Goal: Task Accomplishment & Management: Use online tool/utility

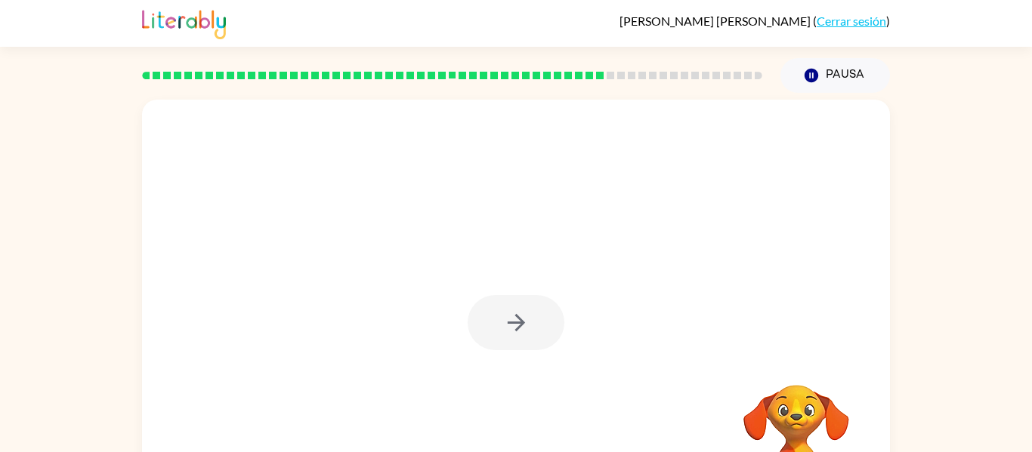
scroll to position [79, 0]
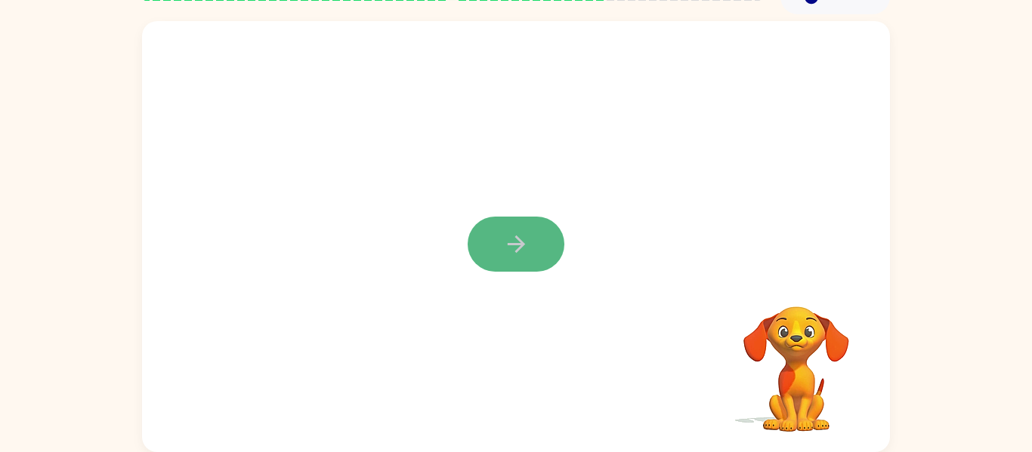
click at [539, 245] on button "button" at bounding box center [516, 244] width 97 height 55
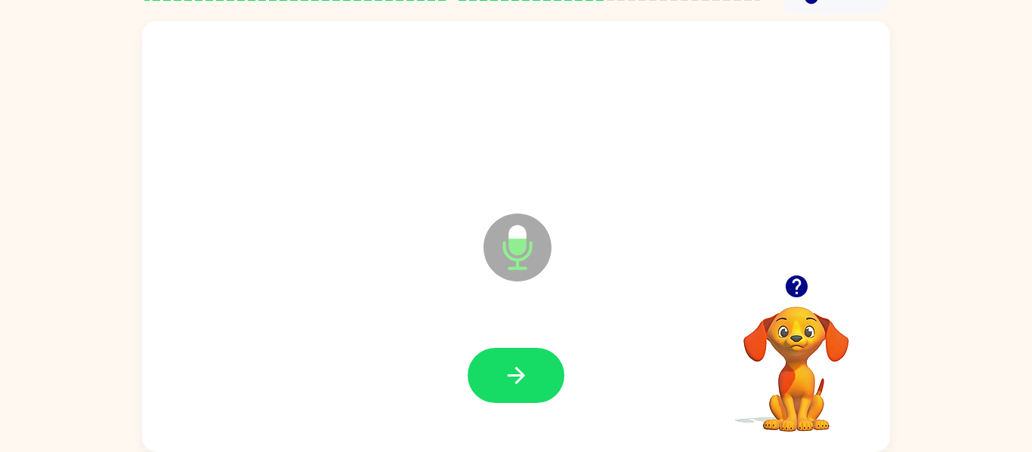
scroll to position [70, 0]
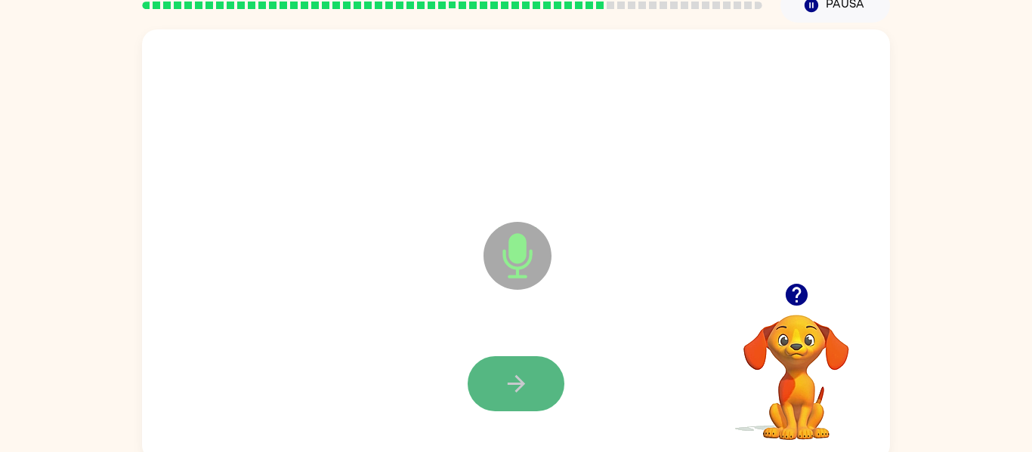
click at [548, 381] on button "button" at bounding box center [516, 384] width 97 height 55
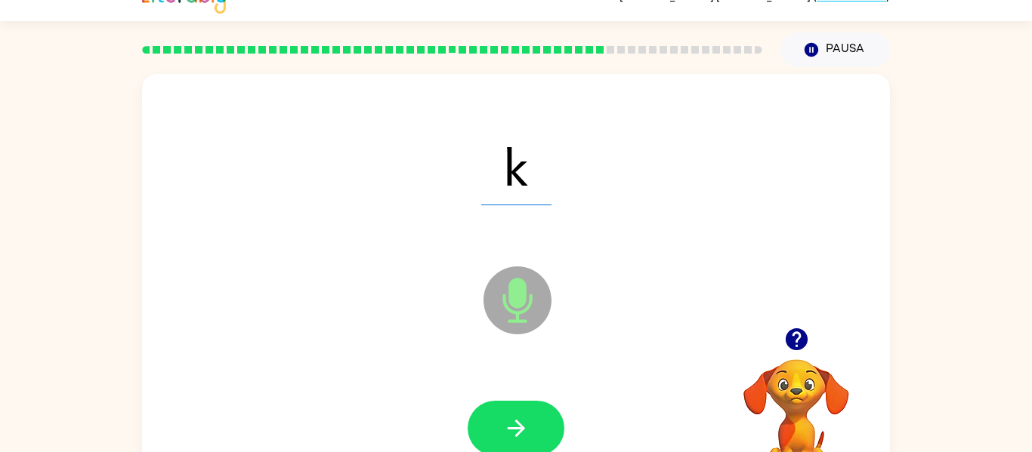
scroll to position [79, 0]
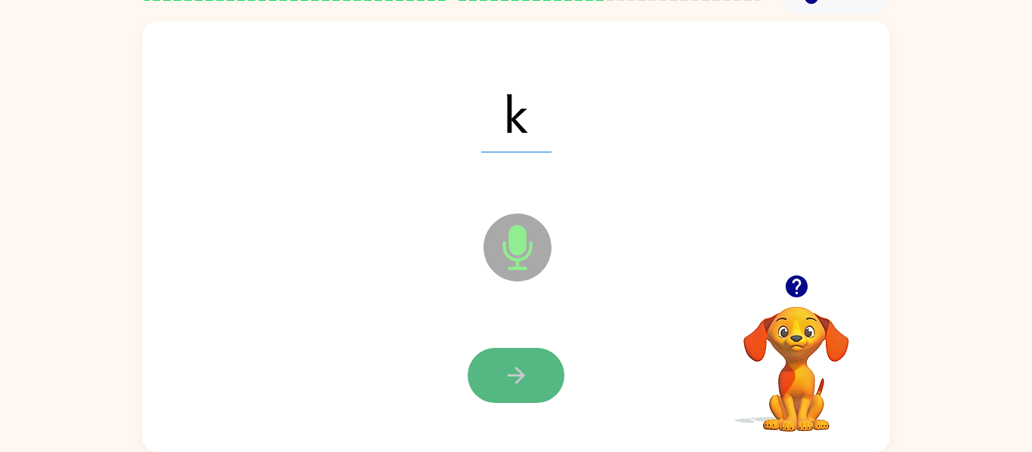
click at [525, 363] on icon "button" at bounding box center [516, 376] width 26 height 26
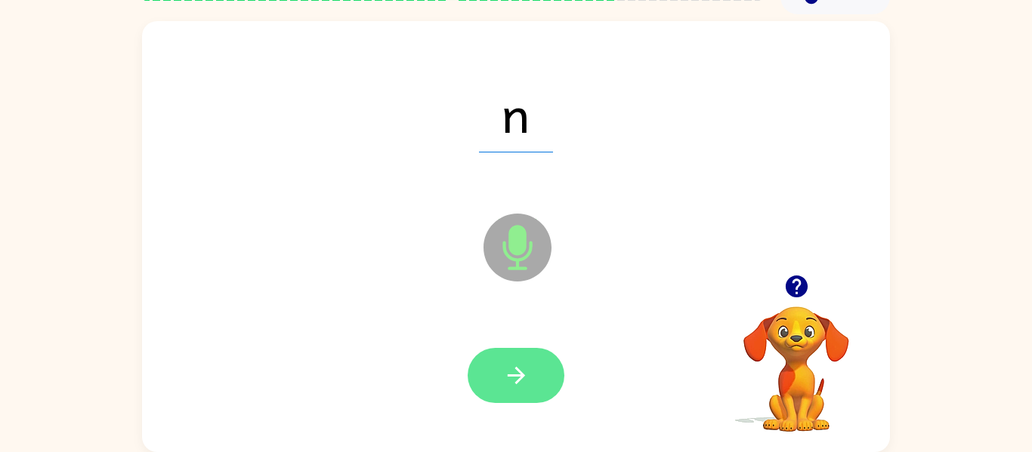
click at [542, 356] on button "button" at bounding box center [516, 375] width 97 height 55
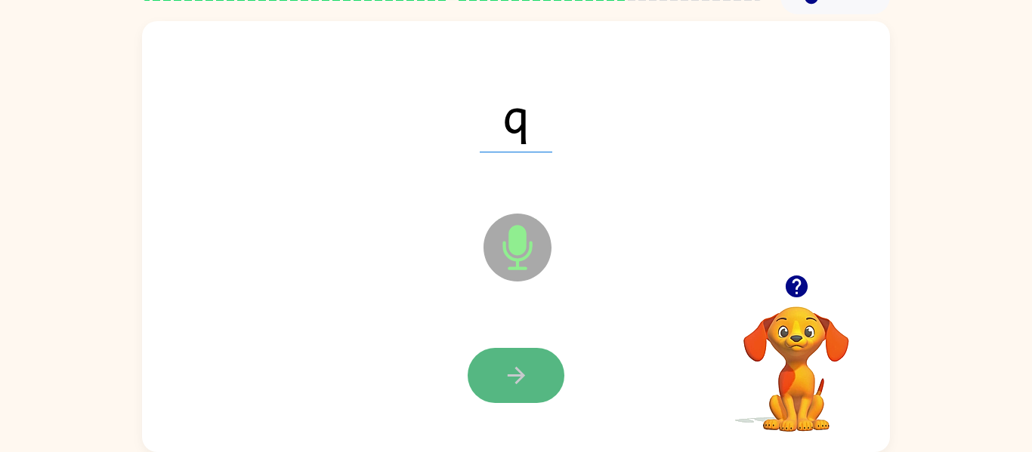
click at [503, 364] on icon "button" at bounding box center [516, 376] width 26 height 26
click at [520, 378] on icon "button" at bounding box center [515, 375] width 17 height 17
click at [509, 359] on button "button" at bounding box center [516, 375] width 97 height 55
click at [526, 375] on icon "button" at bounding box center [516, 376] width 26 height 26
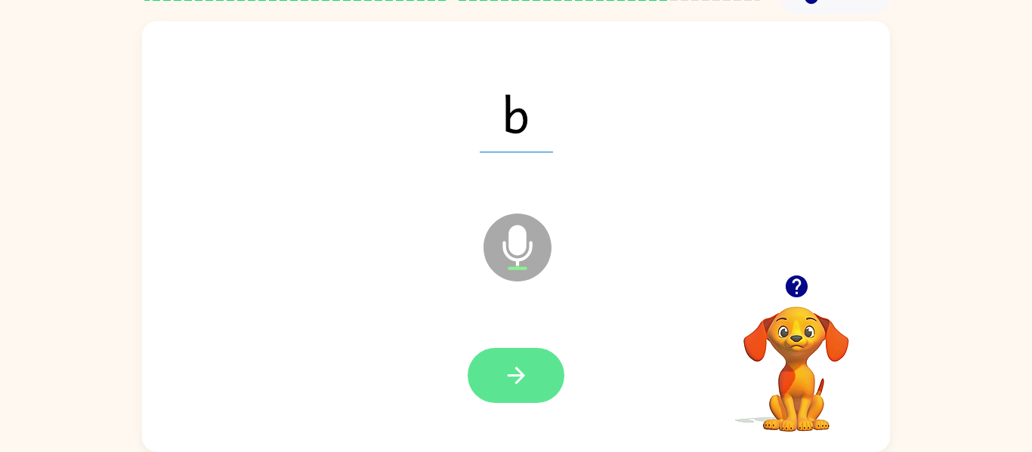
click at [538, 373] on button "button" at bounding box center [516, 375] width 97 height 55
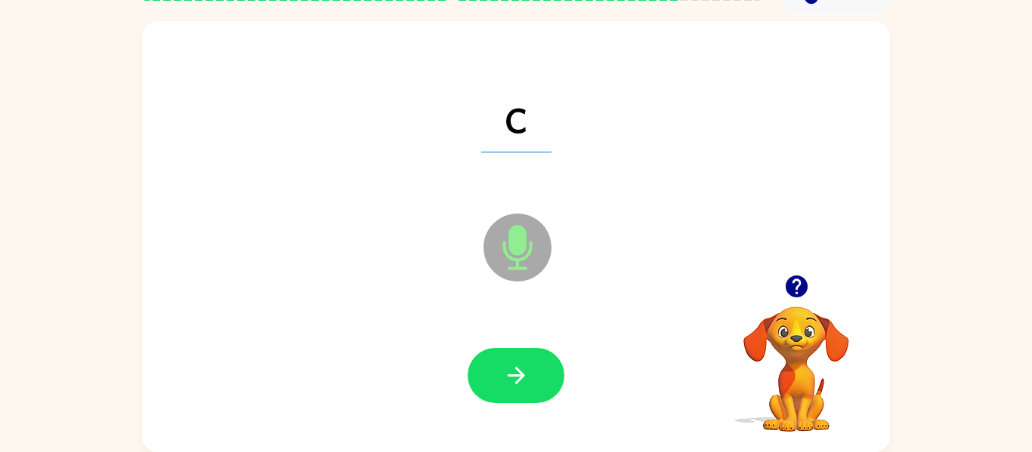
click at [501, 419] on div at bounding box center [516, 376] width 718 height 124
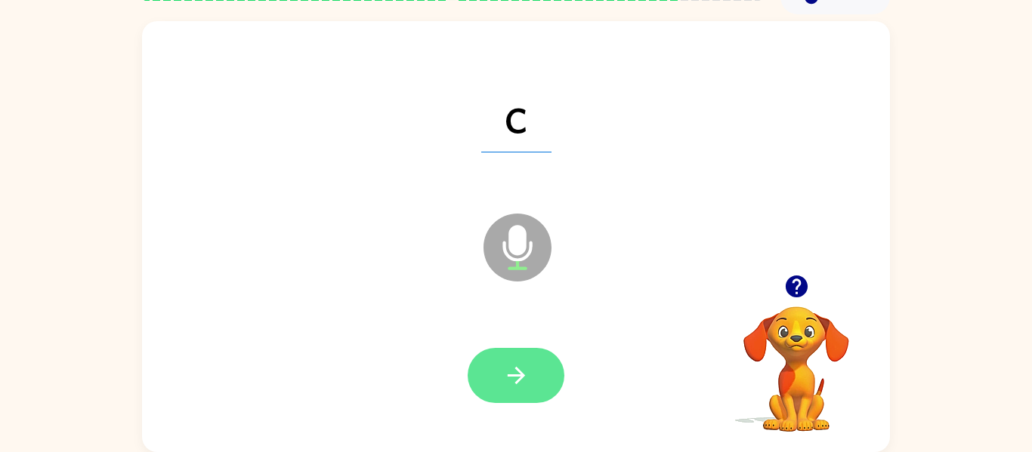
click at [511, 371] on icon "button" at bounding box center [516, 376] width 26 height 26
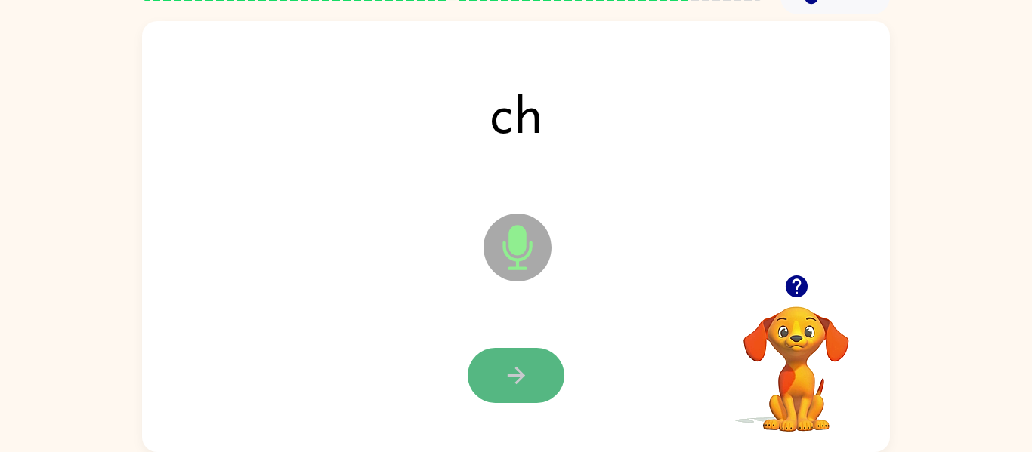
click at [524, 367] on icon "button" at bounding box center [516, 376] width 26 height 26
click at [522, 366] on icon "button" at bounding box center [516, 376] width 26 height 26
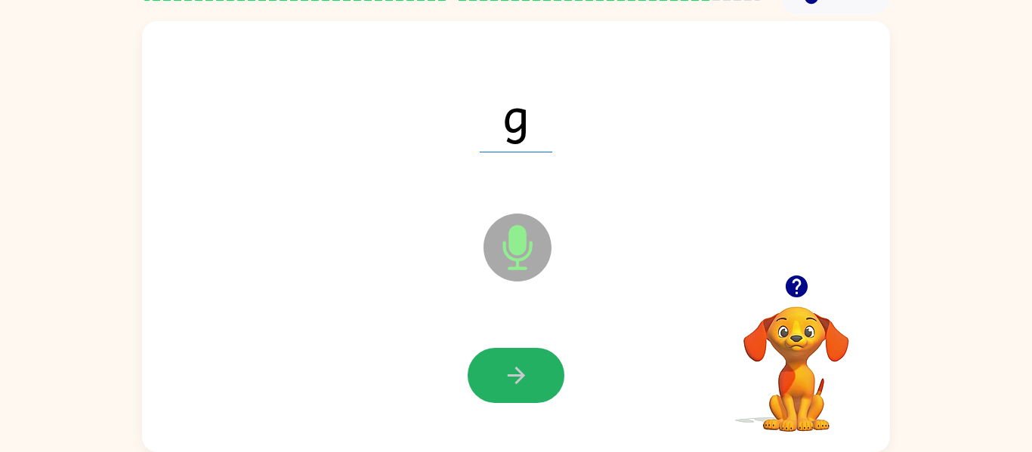
click at [522, 366] on icon "button" at bounding box center [516, 376] width 26 height 26
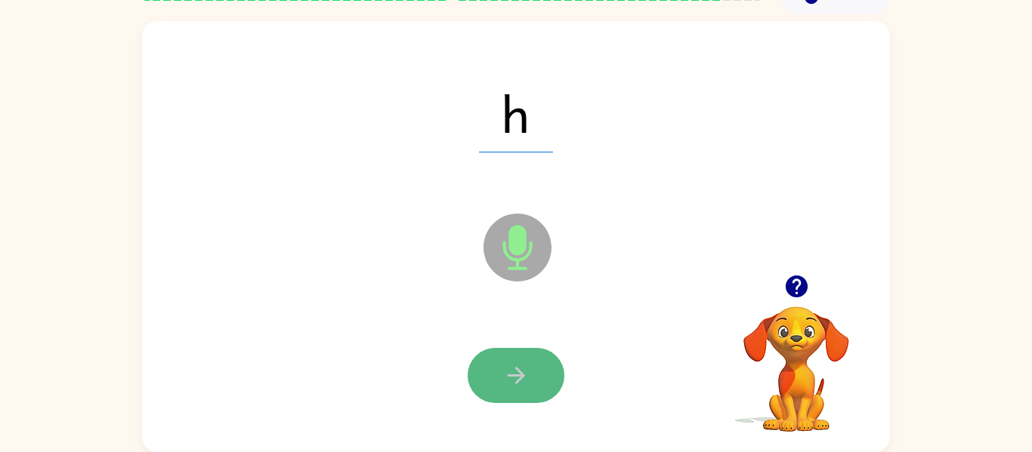
click at [534, 355] on button "button" at bounding box center [516, 375] width 97 height 55
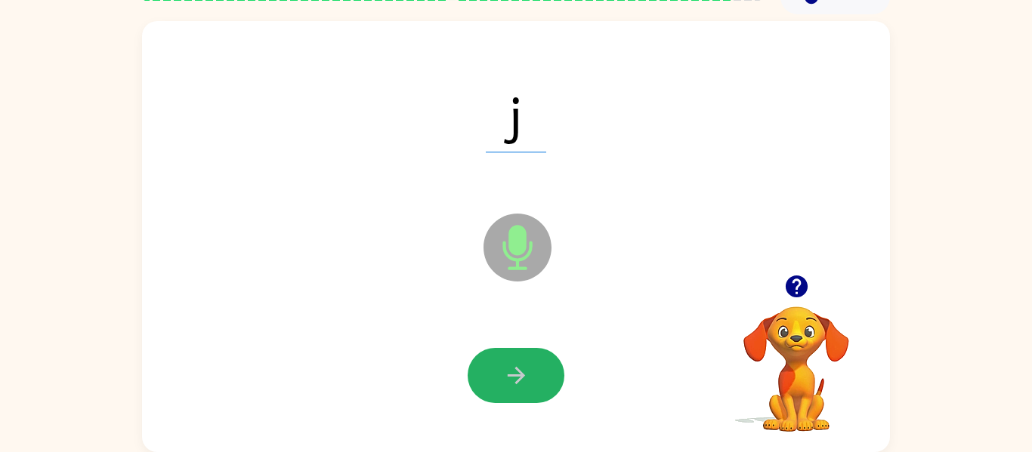
click at [534, 355] on button "button" at bounding box center [516, 375] width 97 height 55
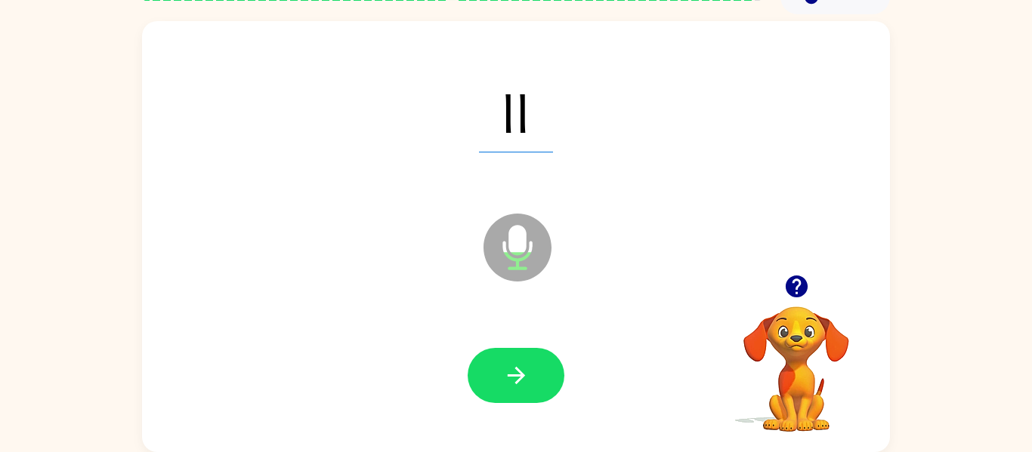
drag, startPoint x: 521, startPoint y: 277, endPoint x: 521, endPoint y: 266, distance: 11.3
click at [521, 266] on icon at bounding box center [517, 248] width 68 height 68
click at [520, 264] on icon at bounding box center [517, 248] width 68 height 68
click at [521, 264] on icon at bounding box center [517, 248] width 68 height 68
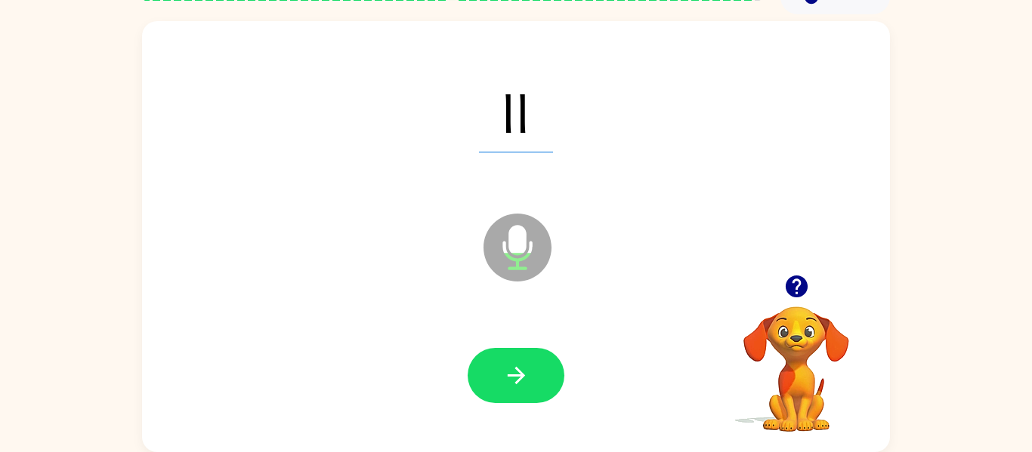
click at [521, 264] on icon at bounding box center [517, 248] width 68 height 68
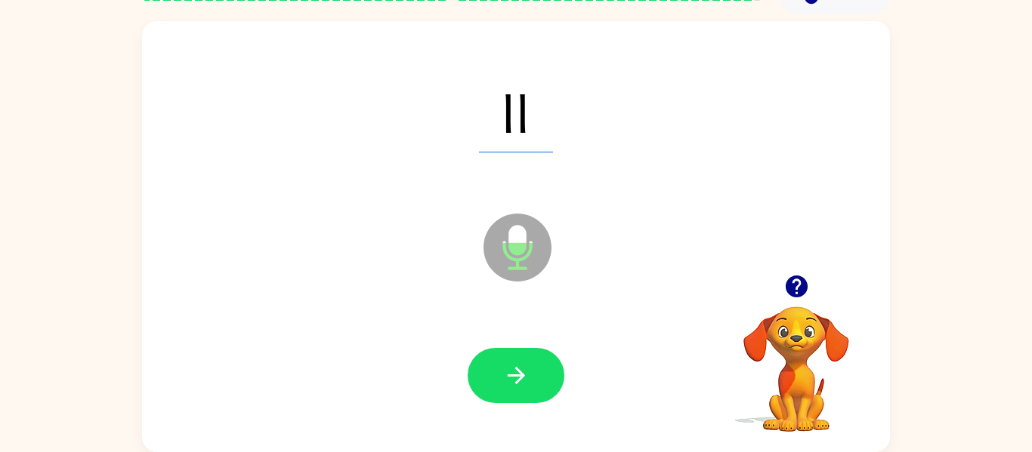
click at [521, 264] on icon at bounding box center [517, 248] width 68 height 68
click at [524, 358] on button "button" at bounding box center [516, 375] width 97 height 55
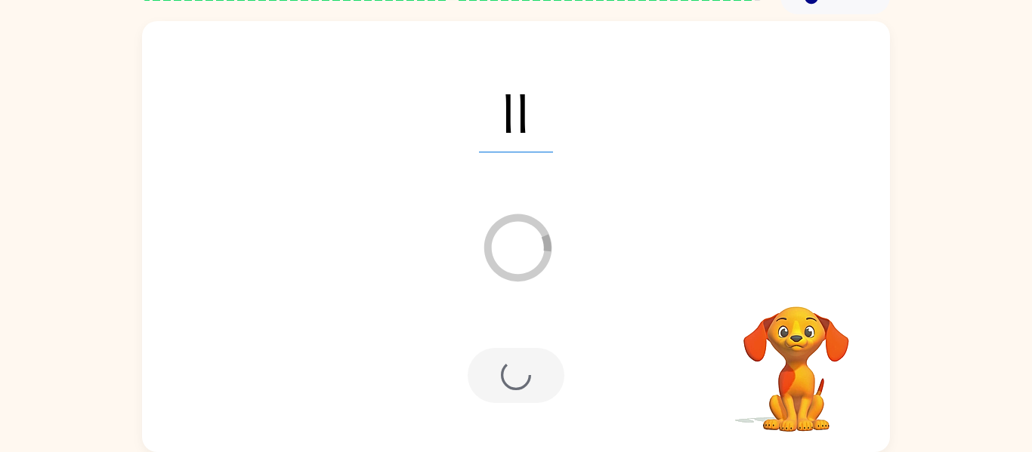
scroll to position [51, 0]
